Goal: Check status: Check status

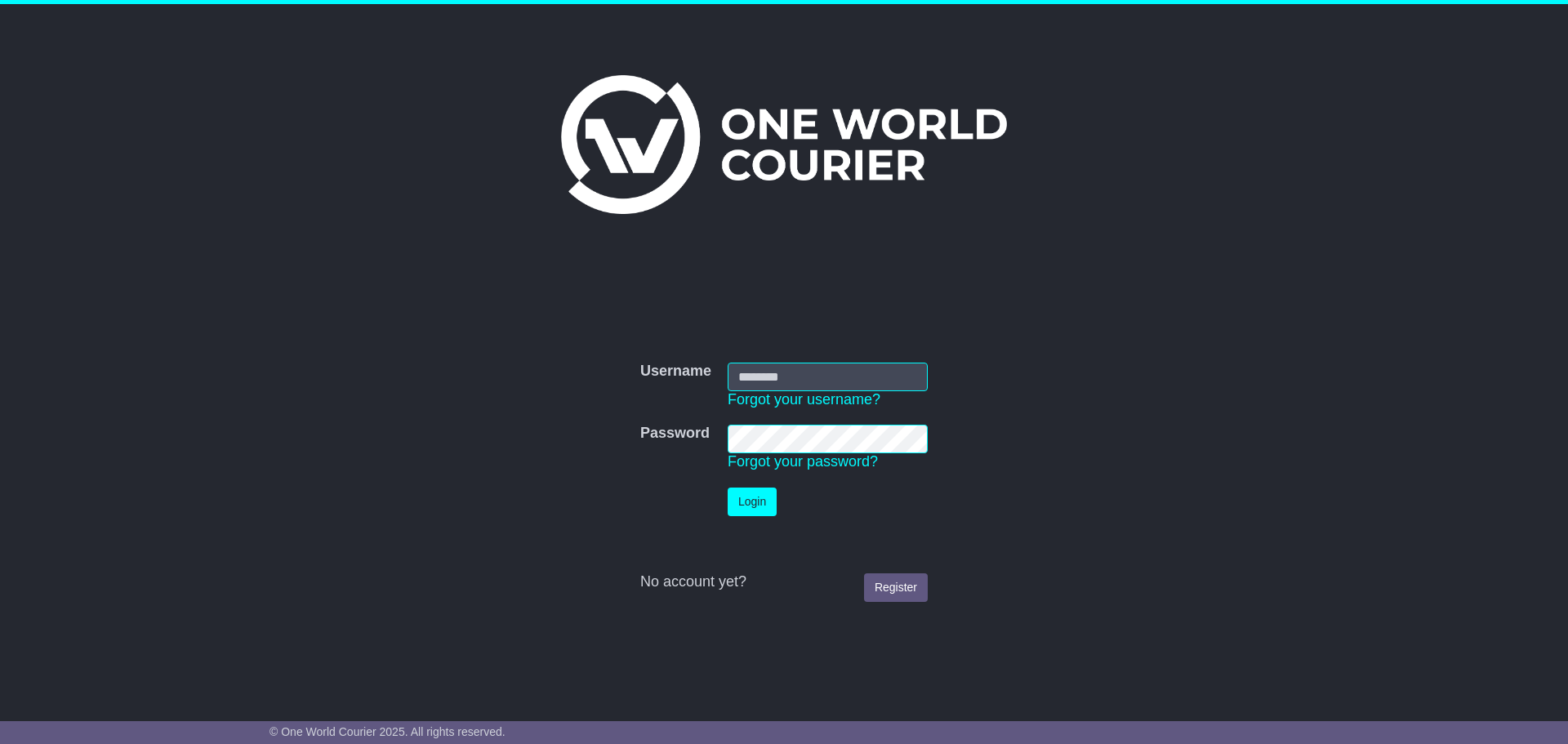
type input "**********"
click at [767, 501] on button "Login" at bounding box center [752, 502] width 49 height 29
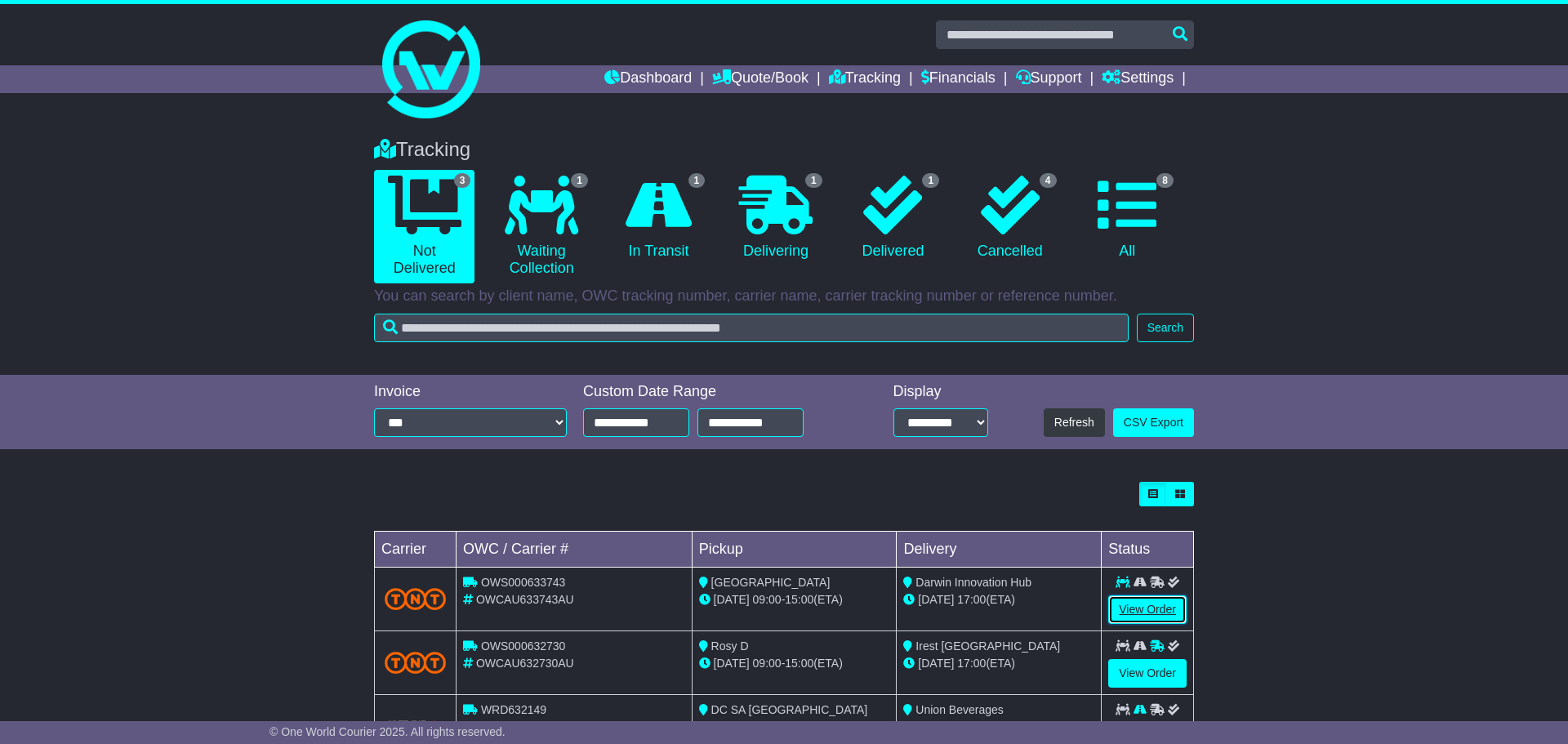
click at [1133, 614] on link "View Order" at bounding box center [1147, 609] width 78 height 29
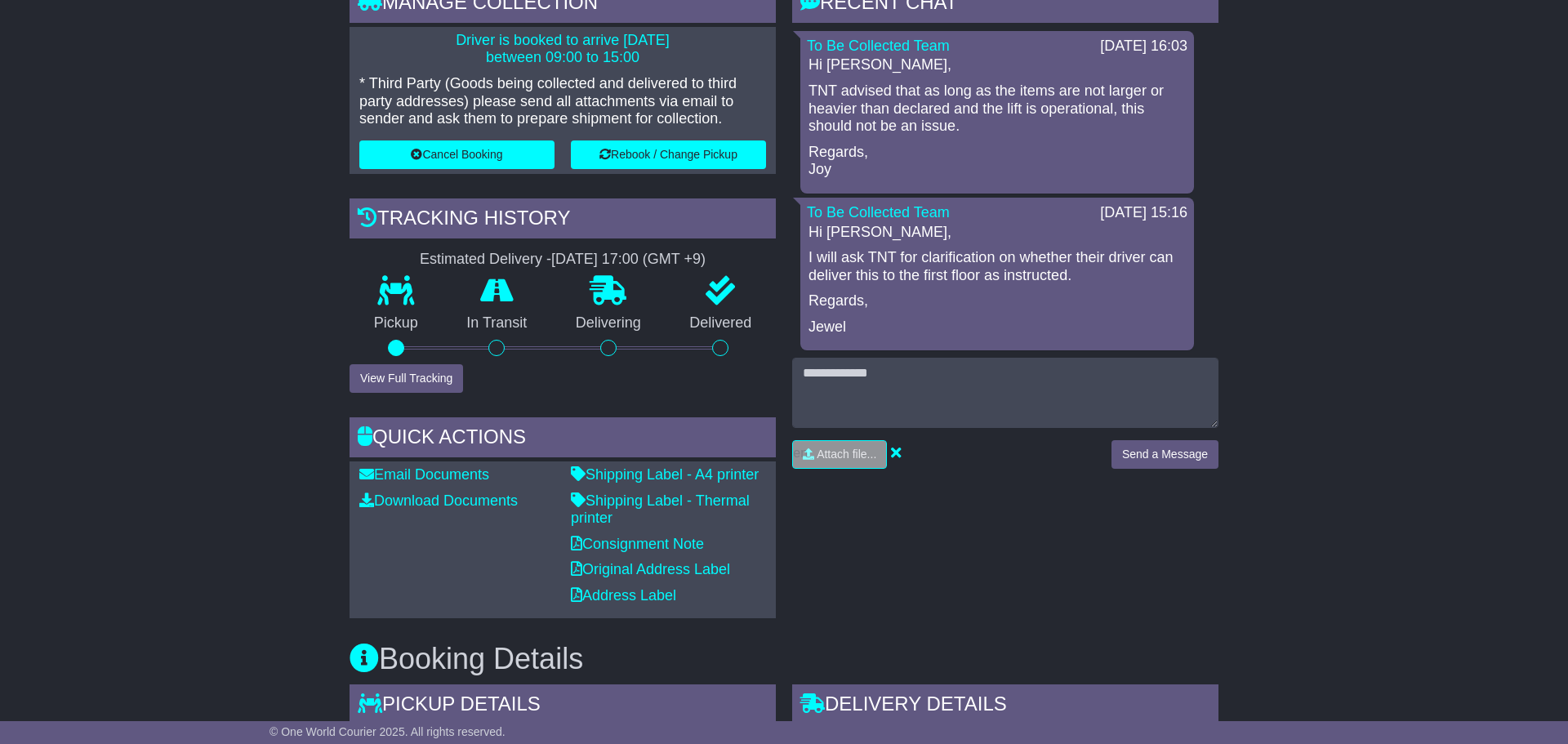
scroll to position [417, 0]
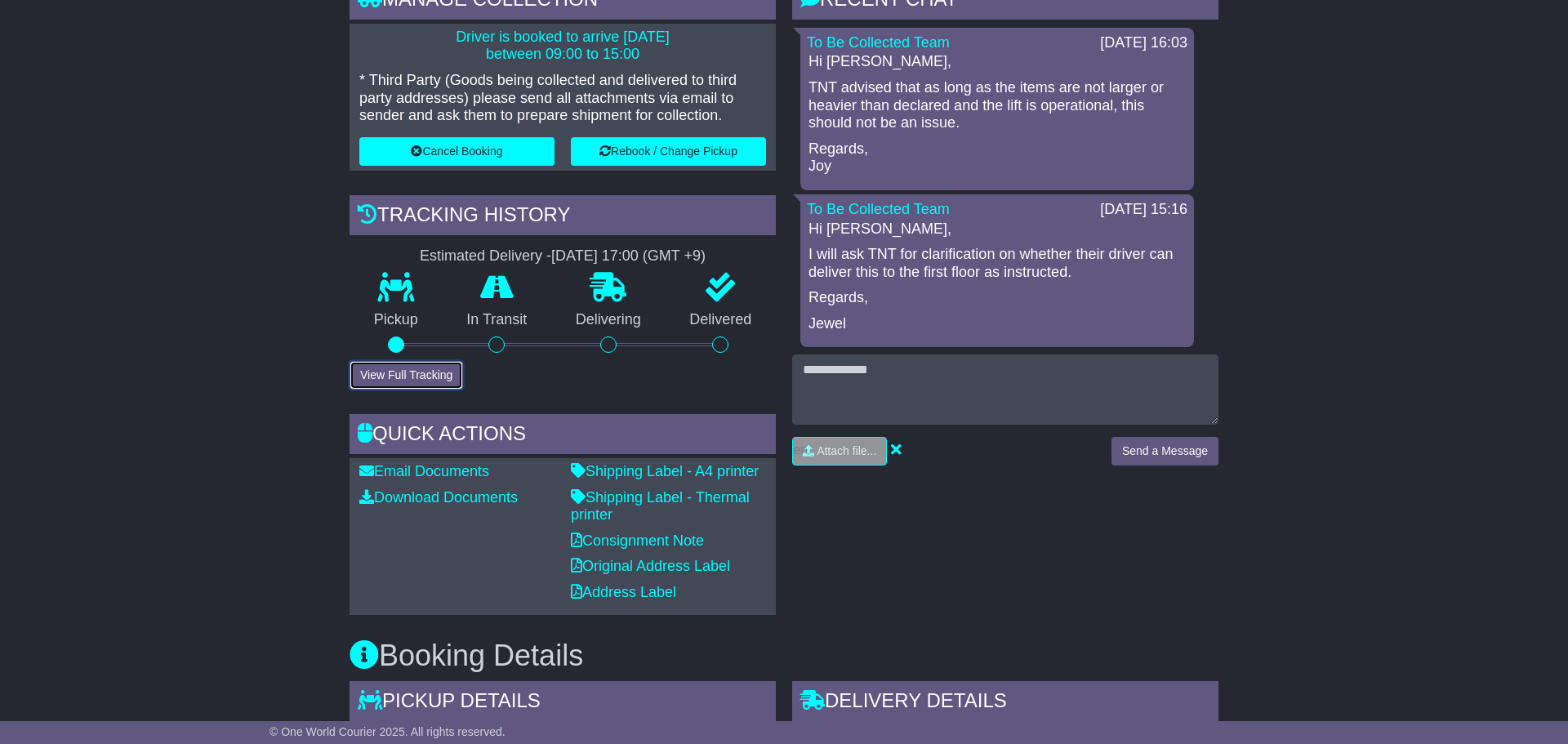
click at [426, 373] on button "View Full Tracking" at bounding box center [406, 375] width 114 height 29
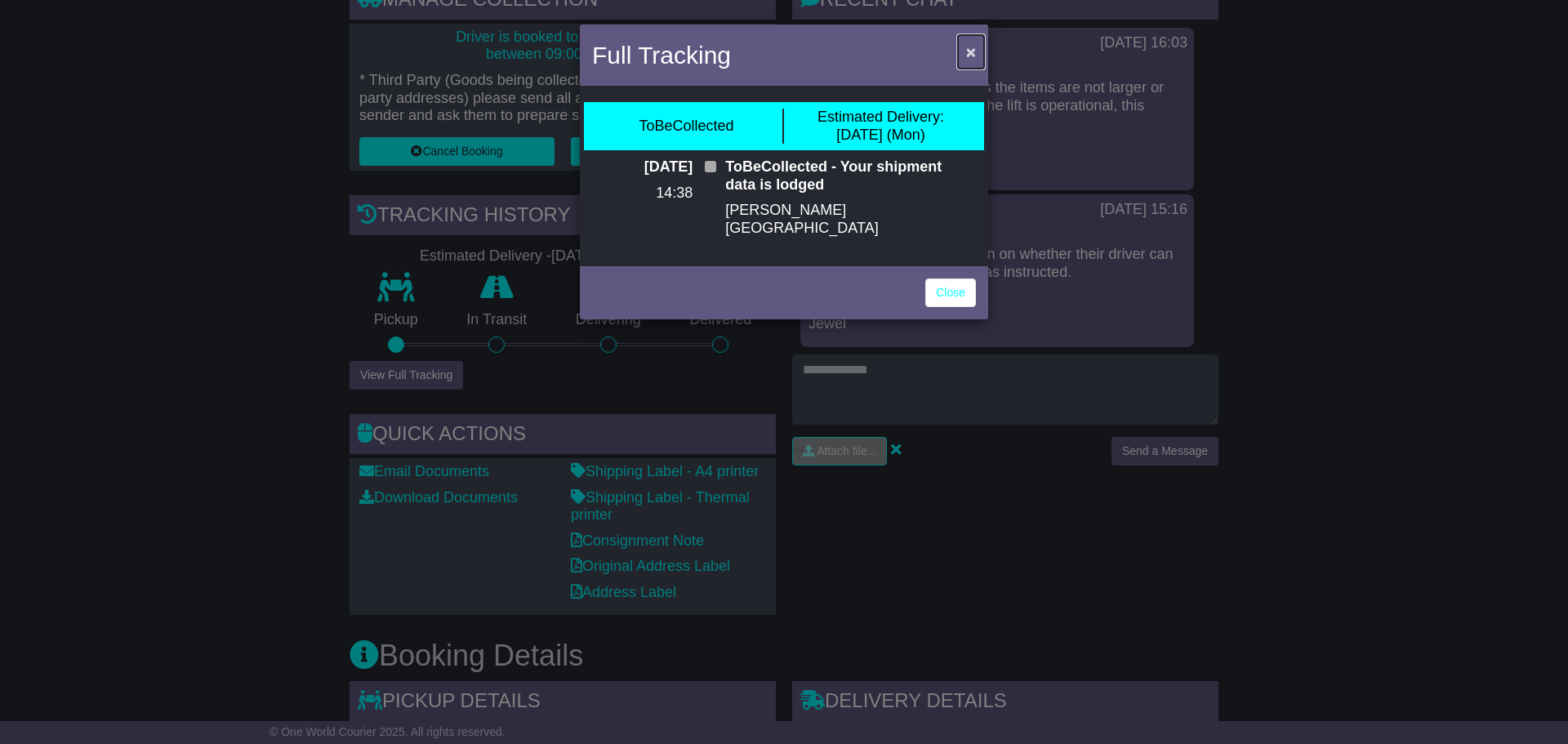
click at [969, 55] on span "×" at bounding box center [971, 52] width 10 height 19
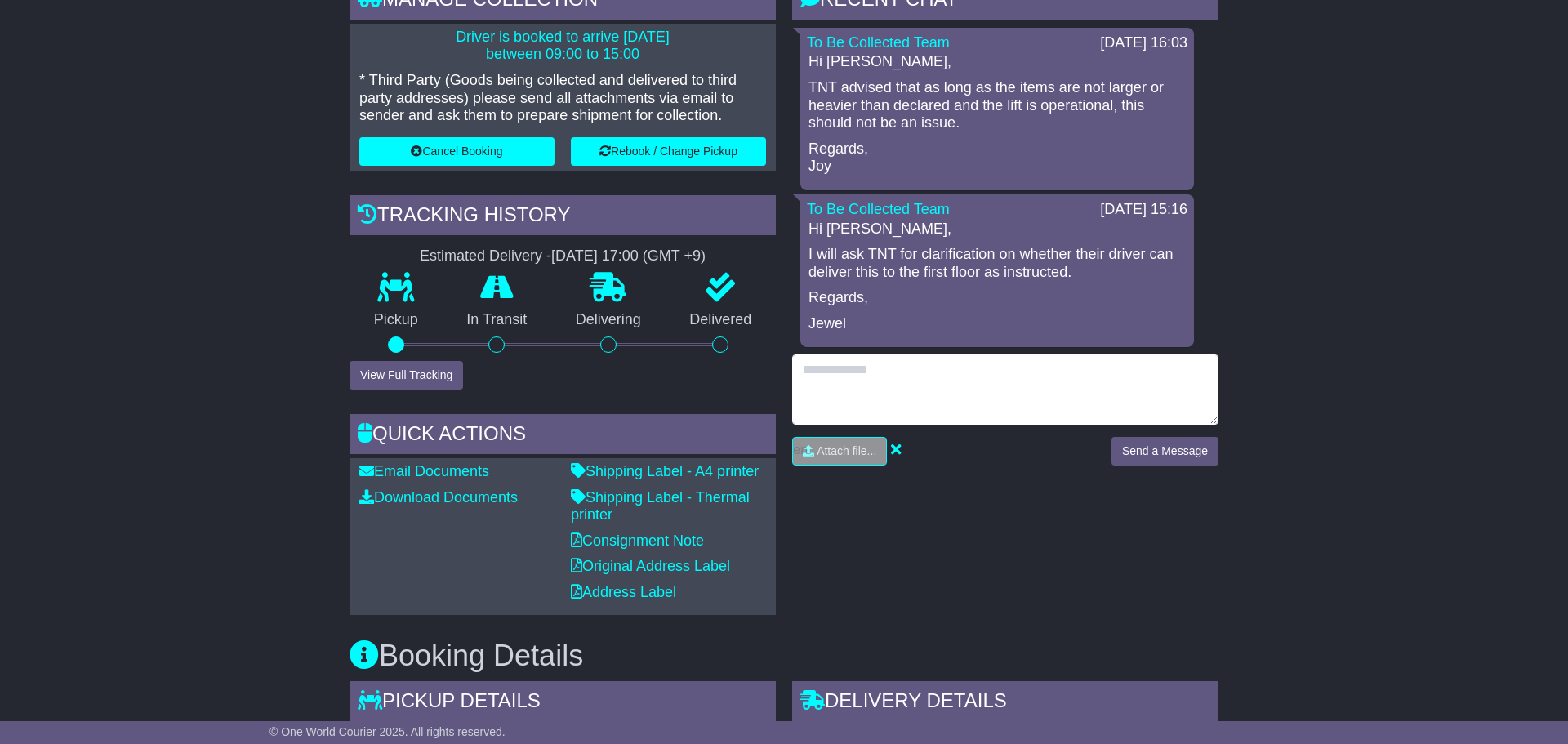
click at [914, 375] on textarea at bounding box center [1006, 389] width 427 height 70
type textarea "**********"
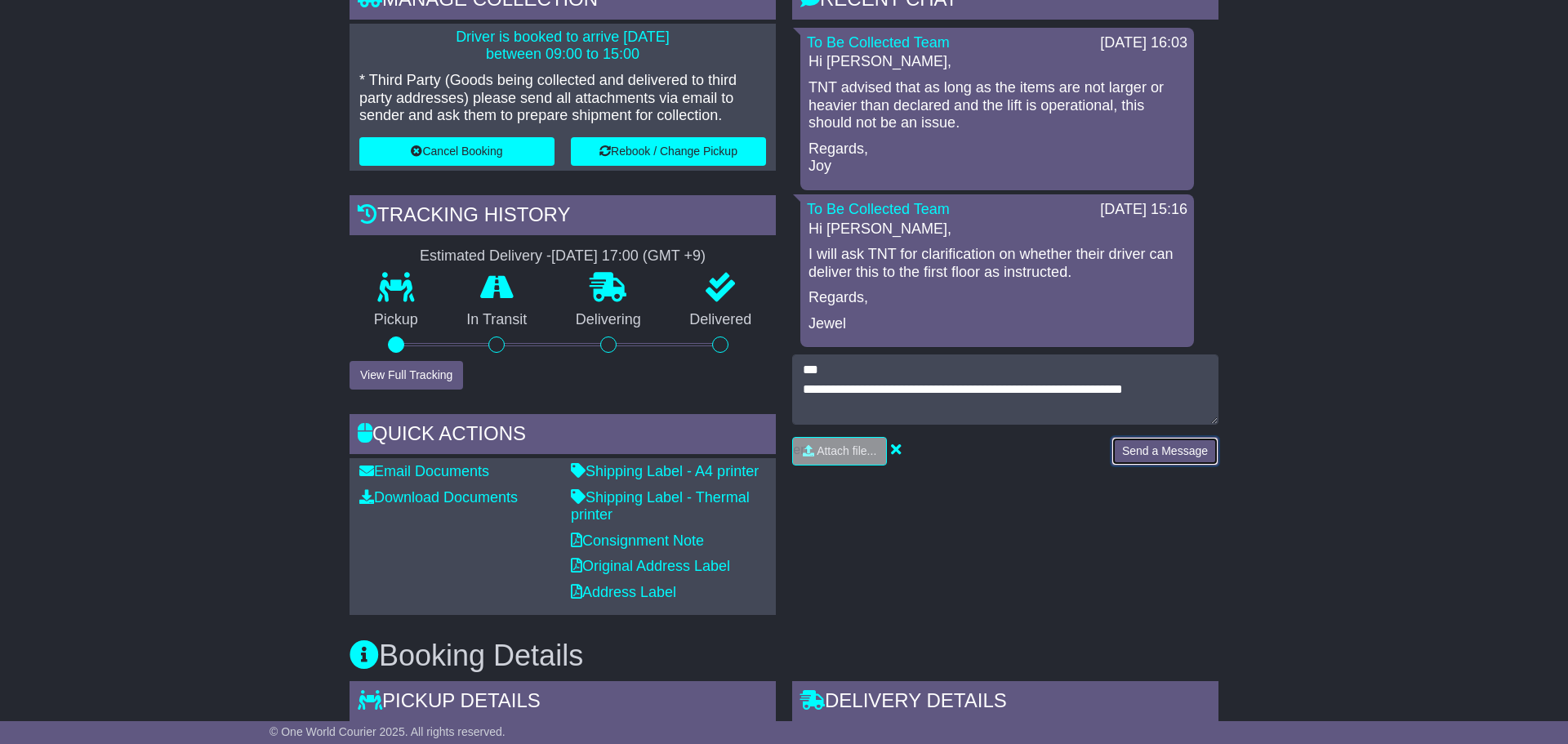
click at [1145, 452] on button "Send a Message" at bounding box center [1165, 451] width 107 height 29
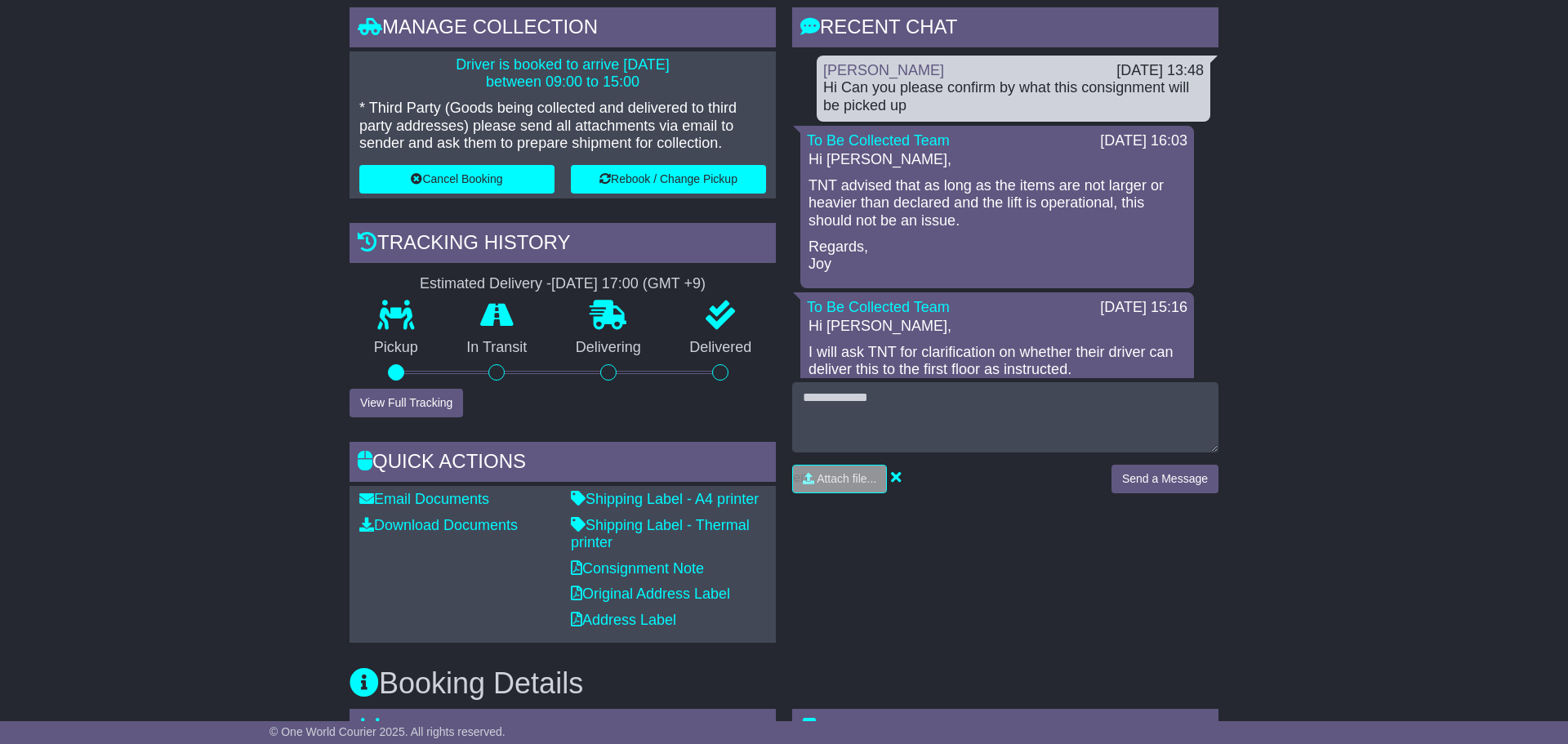
scroll to position [385, 0]
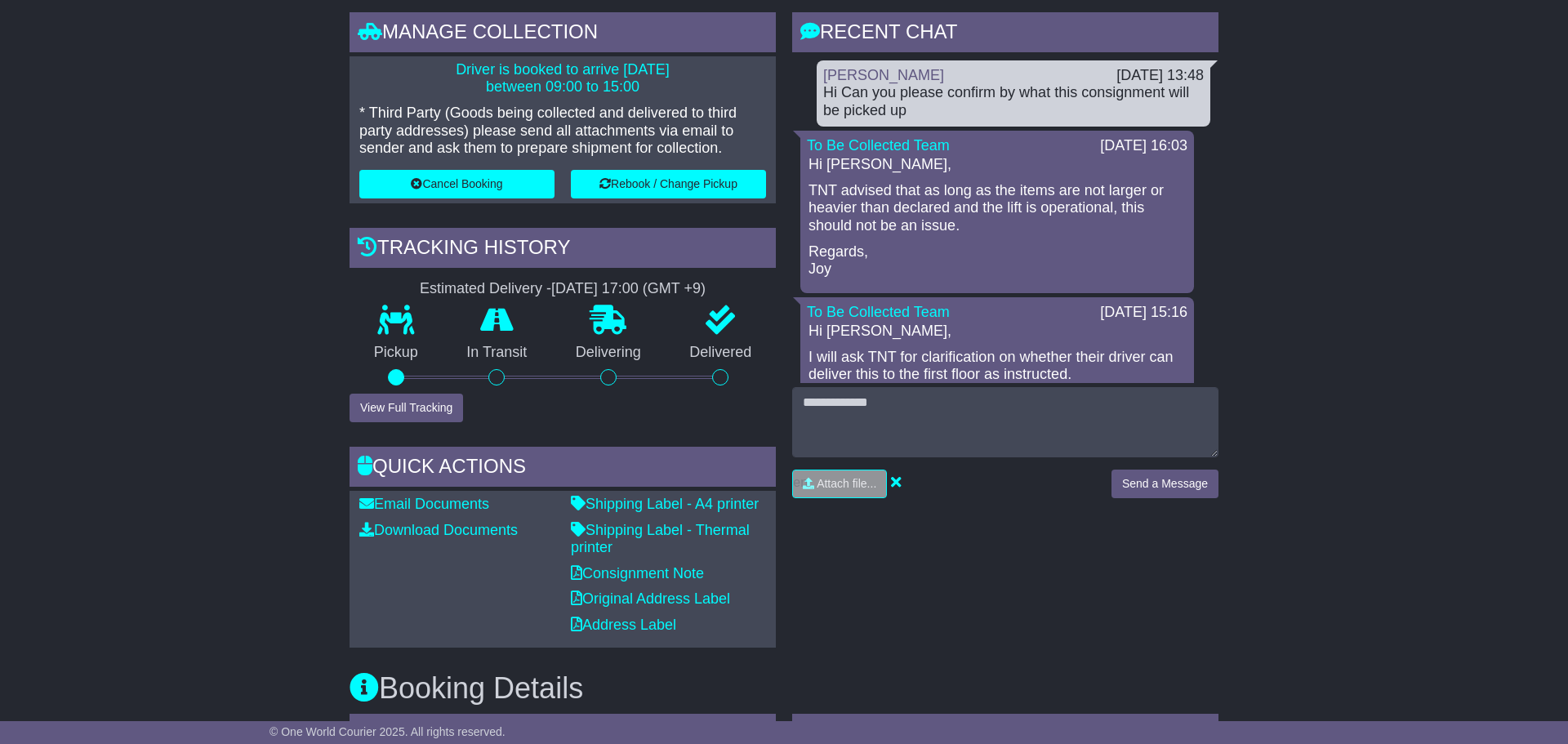
click at [1067, 99] on div "Hi Can you please confirm by what this consignment will be picked up" at bounding box center [1013, 102] width 381 height 35
click at [1045, 97] on div "Hi Can you please confirm by what this consignment will be picked up" at bounding box center [1013, 102] width 381 height 35
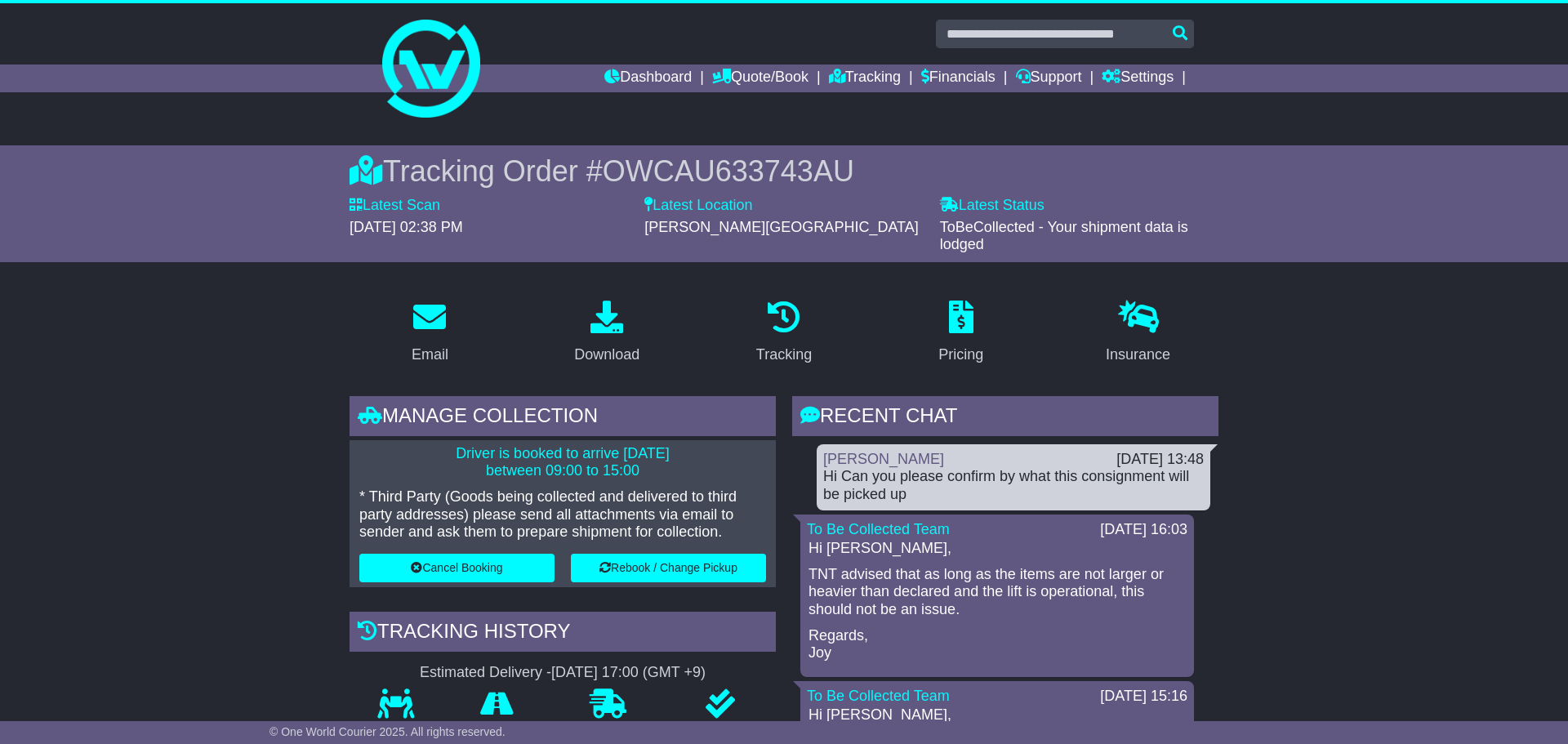
scroll to position [0, 0]
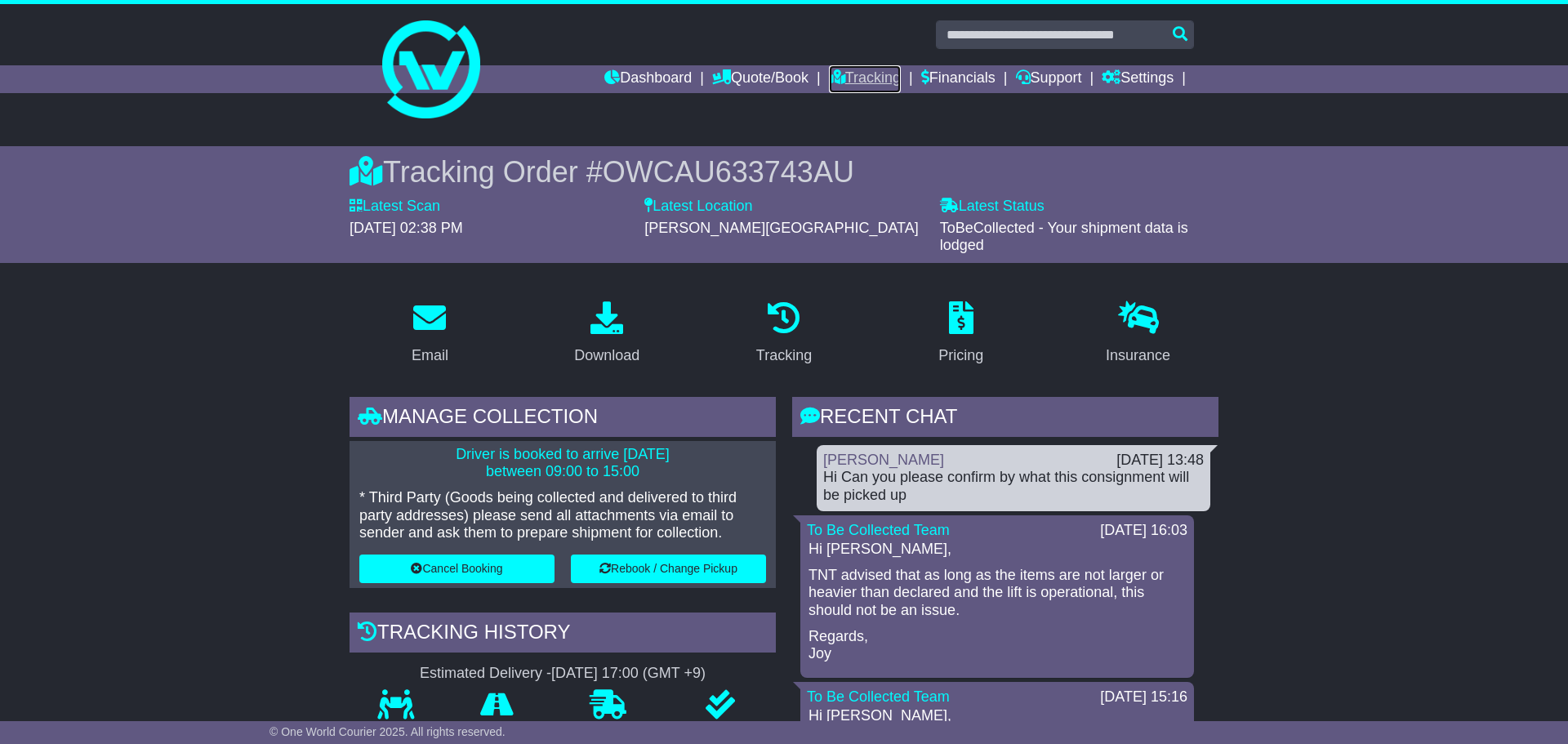
click at [867, 77] on link "Tracking" at bounding box center [865, 79] width 72 height 28
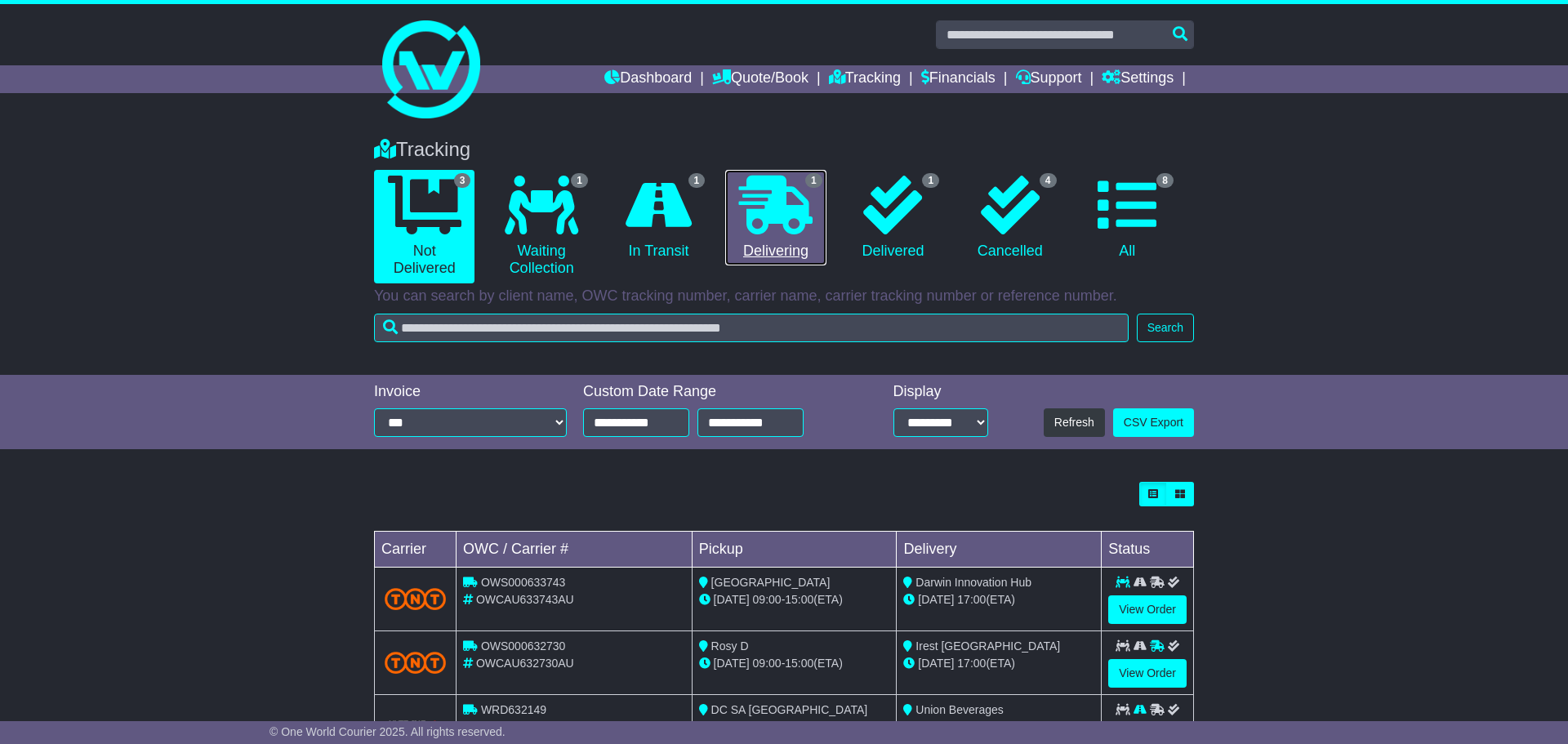
click at [766, 219] on icon at bounding box center [775, 205] width 74 height 59
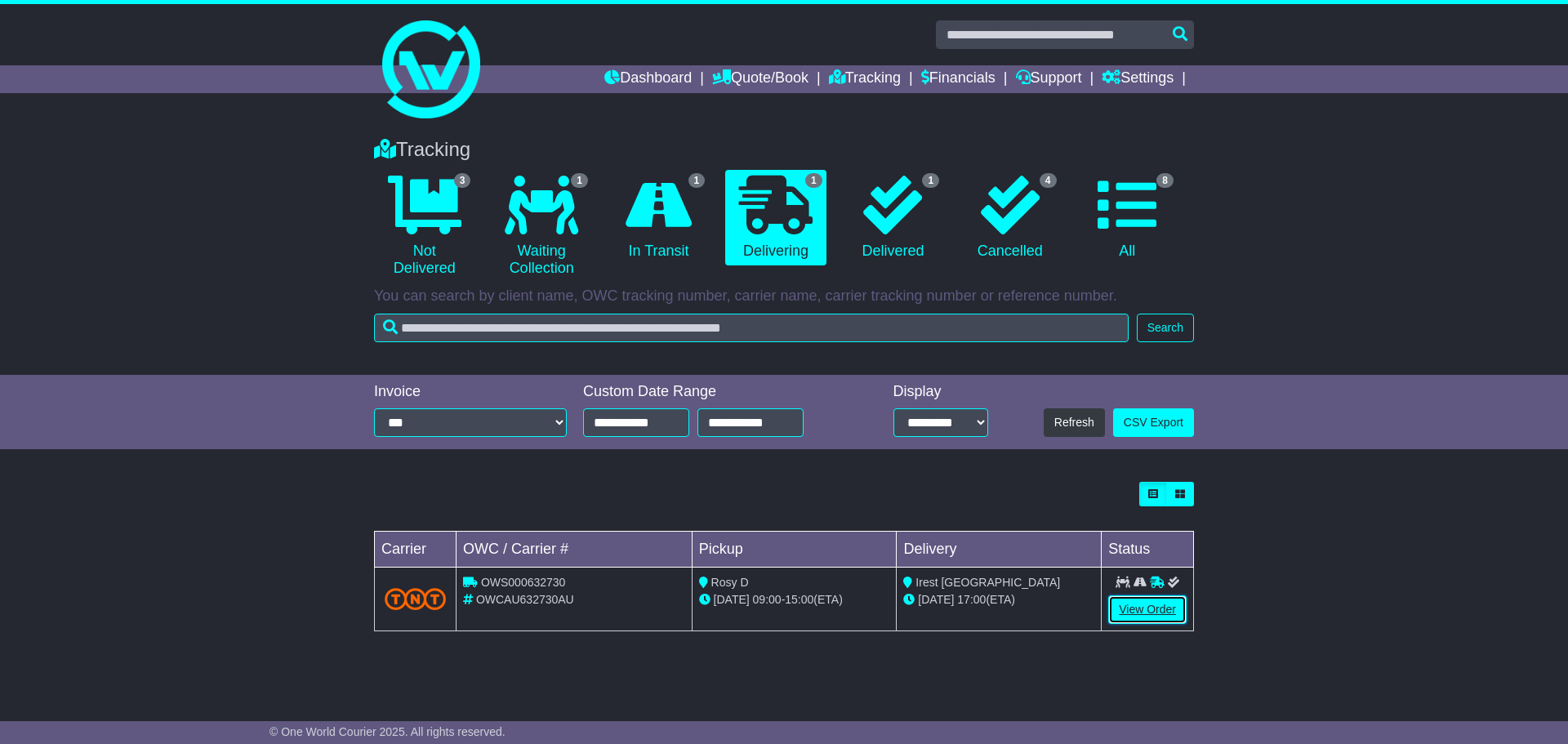
click at [1134, 616] on link "View Order" at bounding box center [1147, 609] width 78 height 29
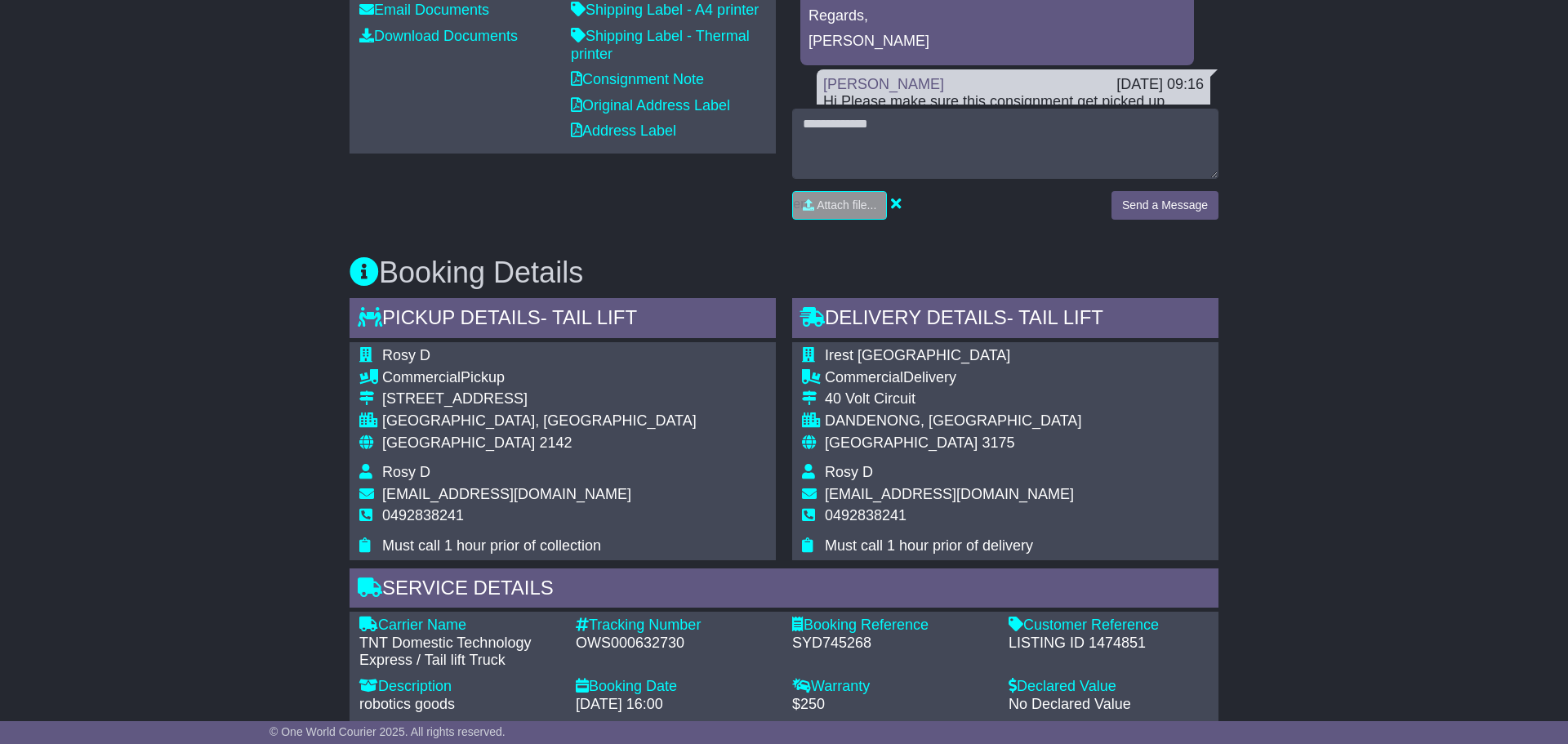
scroll to position [692, 0]
